Goal: Task Accomplishment & Management: Manage account settings

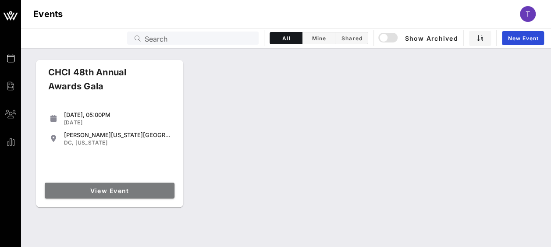
click at [166, 190] on span "View Event" at bounding box center [109, 190] width 123 height 7
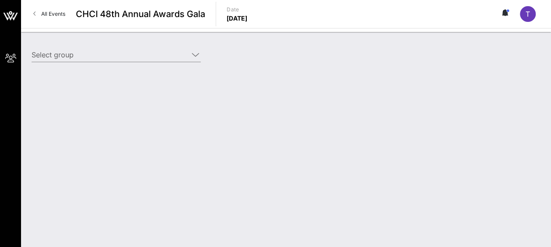
type input "AARP (AARP) [[PERSON_NAME], [EMAIL_ADDRESS][DOMAIN_NAME]]; [[PERSON_NAME] "[PER…"
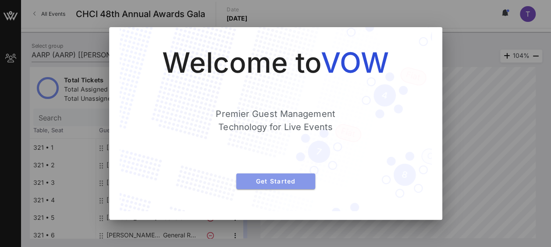
click at [265, 182] on span "Get Started" at bounding box center [275, 181] width 65 height 7
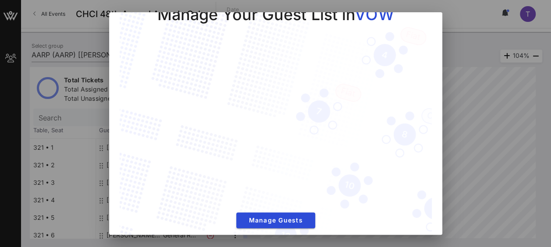
scroll to position [32, 0]
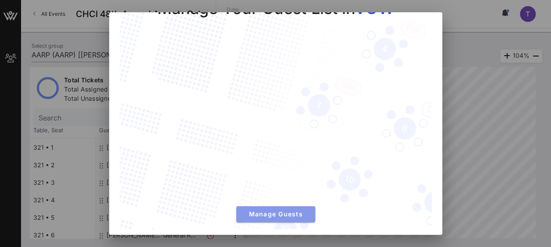
click at [256, 210] on span "Manage Guests" at bounding box center [275, 213] width 65 height 7
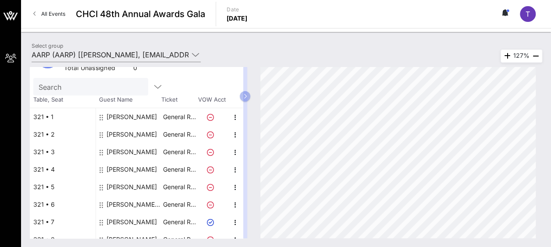
scroll to position [0, 0]
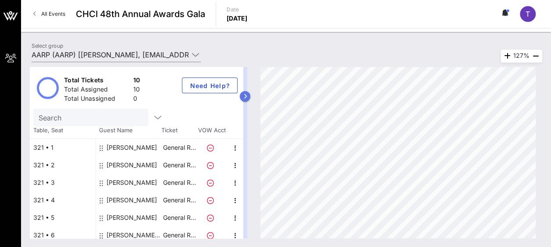
click at [247, 96] on icon "button" at bounding box center [245, 96] width 4 height 5
